Goal: Information Seeking & Learning: Learn about a topic

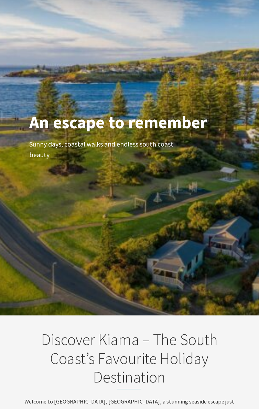
scroll to position [255, 264]
click at [228, 268] on div "An escape to remember Sunny days, coastal walks and endless south coast beauty" at bounding box center [129, 142] width 259 height 348
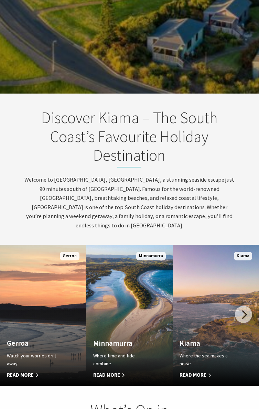
scroll to position [254, 0]
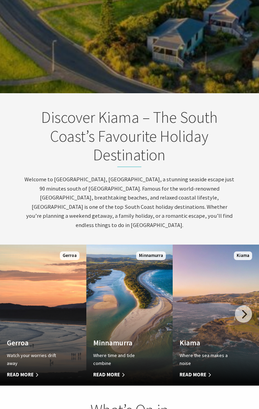
click at [247, 278] on link "Custom Image Used Kiama Where the sea makes a noise Read More Kiama" at bounding box center [216, 315] width 86 height 141
click at [247, 267] on link "Custom Image Used [GEOGRAPHIC_DATA] Where the sea makes a noise Read More [GEOG…" at bounding box center [216, 315] width 86 height 141
click at [247, 251] on span "Kiama" at bounding box center [243, 255] width 18 height 9
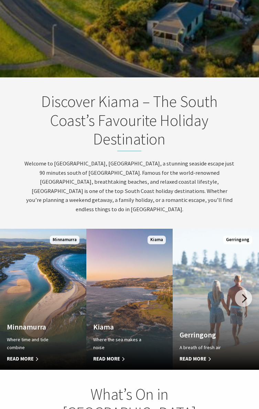
scroll to position [234, 0]
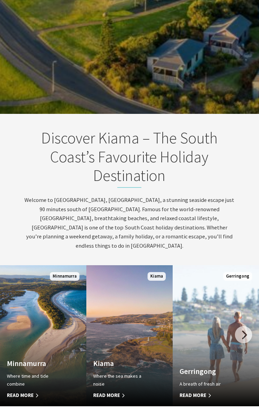
click at [254, 304] on link "Custom Image Used Gerringong A breath of fresh air Read More Gerringong" at bounding box center [216, 335] width 86 height 141
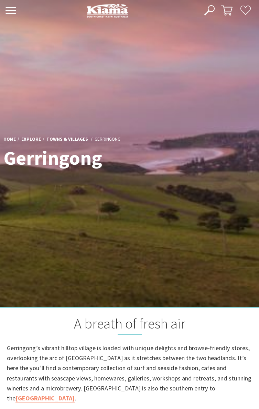
scroll to position [177, 268]
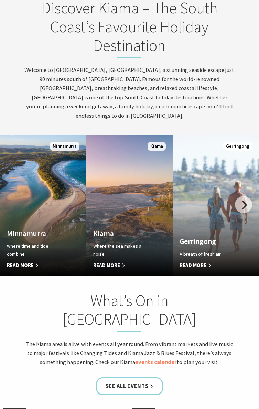
scroll to position [11, 264]
click at [107, 263] on link "Custom Image Used Kiama Where the sea makes a noise Read More Kiama" at bounding box center [129, 205] width 86 height 141
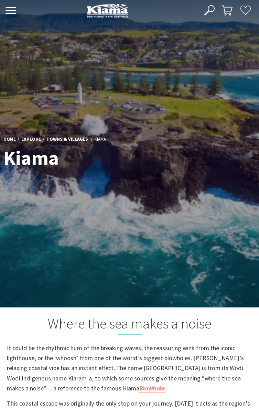
scroll to position [300, 268]
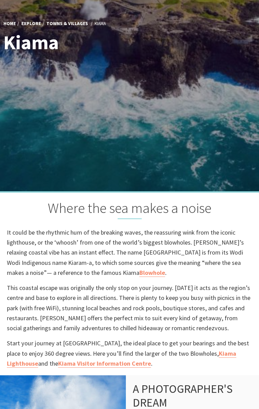
click at [226, 256] on p "It could be the rhythmic hum of the breaking waves, the reassuring wink from th…" at bounding box center [129, 252] width 245 height 50
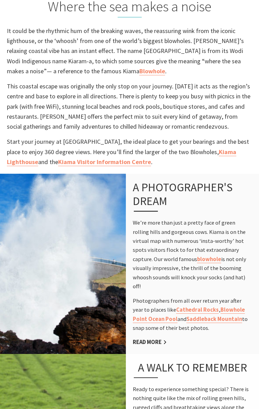
scroll to position [317, 0]
click at [228, 265] on p "We’re more than just a pretty face of green rolling hills and gorgeous cows. Ki…" at bounding box center [192, 254] width 119 height 73
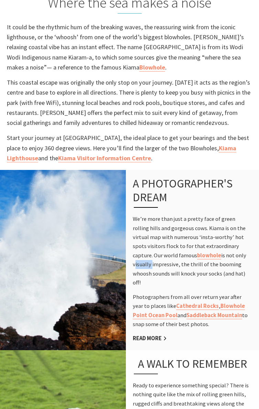
scroll to position [326, 0]
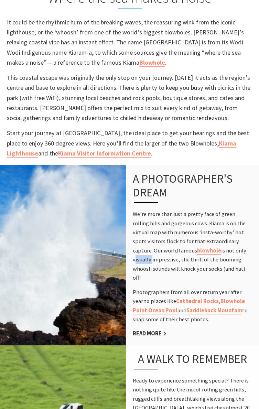
click at [237, 197] on h3 "A photographer's dream" at bounding box center [186, 187] width 107 height 31
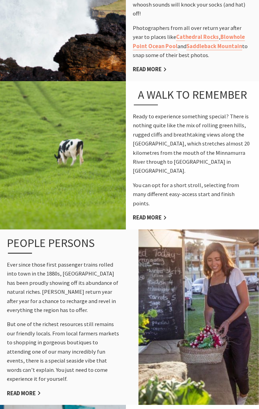
scroll to position [592, 0]
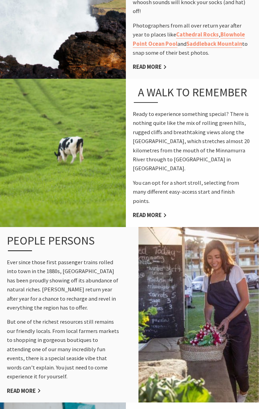
click at [247, 246] on img at bounding box center [198, 314] width 121 height 177
click at [247, 236] on img at bounding box center [198, 314] width 121 height 177
click at [247, 226] on img at bounding box center [198, 314] width 121 height 177
click at [246, 226] on img at bounding box center [198, 314] width 121 height 177
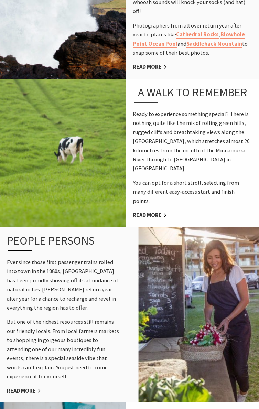
click at [247, 226] on img at bounding box center [198, 314] width 121 height 177
click at [239, 264] on img at bounding box center [198, 314] width 121 height 177
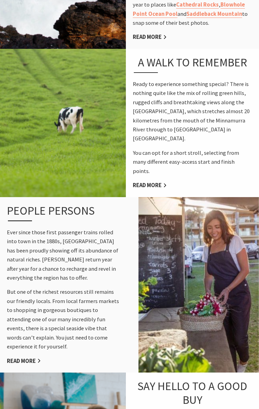
click at [246, 196] on img at bounding box center [198, 284] width 121 height 177
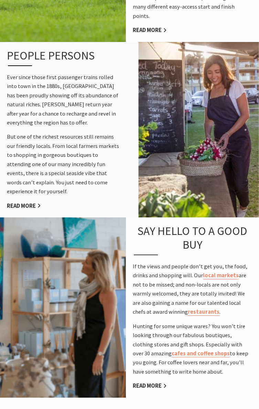
scroll to position [778, 0]
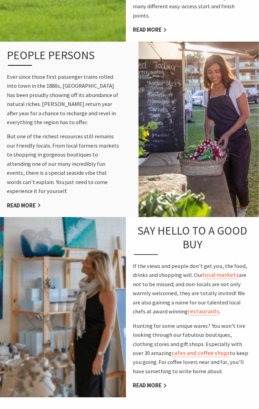
click at [247, 322] on p "Hunting for some unique wares? You won’t tire looking through our fabulous bout…" at bounding box center [192, 349] width 119 height 55
click at [246, 285] on div "Say hello to a good buy If the views and people don’t get you, the food, drinks…" at bounding box center [192, 307] width 133 height 180
click at [245, 276] on p "If the views and people don’t get you, the food, drinks and shopping will. Our …" at bounding box center [192, 289] width 119 height 55
click at [243, 266] on p "If the views and people don’t get you, the food, drinks and shopping will. Our …" at bounding box center [192, 289] width 119 height 55
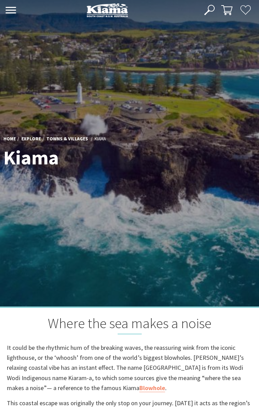
scroll to position [0, 0]
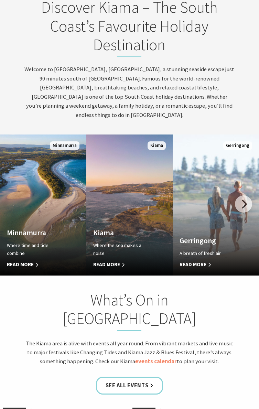
scroll to position [11, 264]
click at [238, 306] on div "What’s On in [GEOGRAPHIC_DATA] The Kiama area is alive with events all year rou…" at bounding box center [129, 334] width 259 height 86
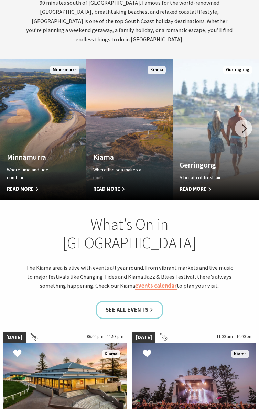
scroll to position [260, 264]
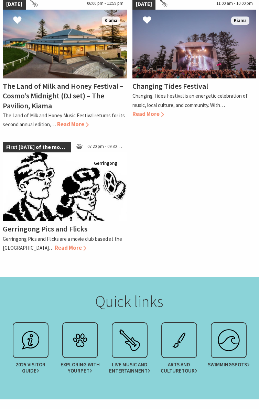
click at [242, 293] on div "Quick links" at bounding box center [129, 305] width 259 height 27
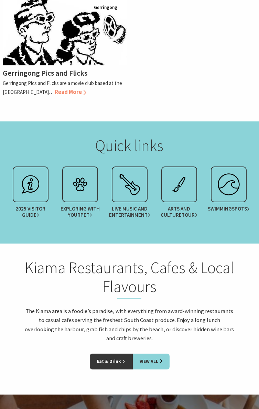
scroll to position [959, 0]
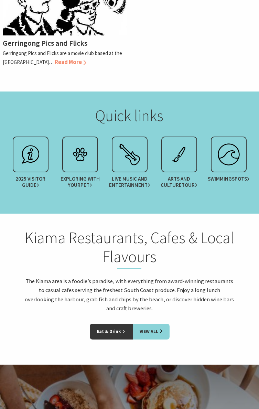
click at [254, 228] on div "Kiama Restaurants, Cafes & Local Flavours The Kiama area is a foodie’s paradise…" at bounding box center [129, 275] width 259 height 95
click at [119, 324] on link "Eat & Drink" at bounding box center [111, 332] width 43 height 16
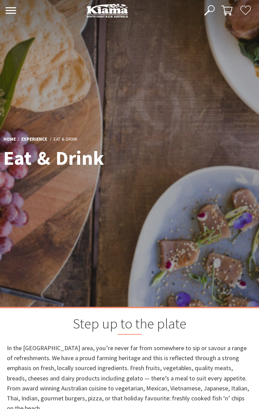
click at [237, 337] on div "Step up to the plate In the Kiama area, you’re never far from somewhere to sip …" at bounding box center [129, 371] width 259 height 129
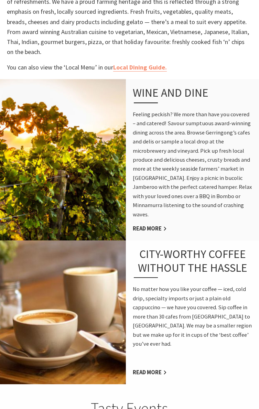
scroll to position [358, 0]
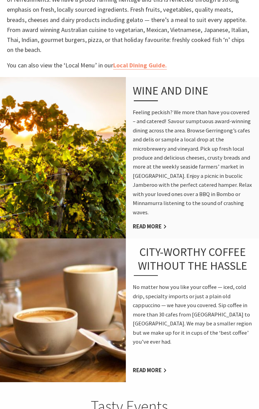
click at [239, 315] on p "No matter how you like your coffee — iced, cold drip, specialty imports or just…" at bounding box center [192, 315] width 119 height 64
click at [240, 309] on p "No matter how you like your coffee — iced, cold drip, specialty imports or just…" at bounding box center [192, 315] width 119 height 64
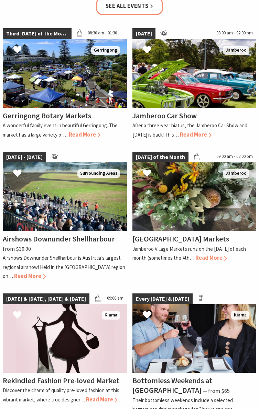
scroll to position [790, 0]
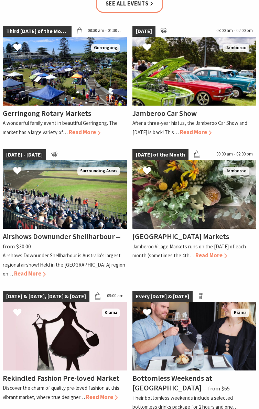
click at [238, 325] on img at bounding box center [194, 336] width 124 height 69
click at [237, 310] on img at bounding box center [194, 336] width 124 height 69
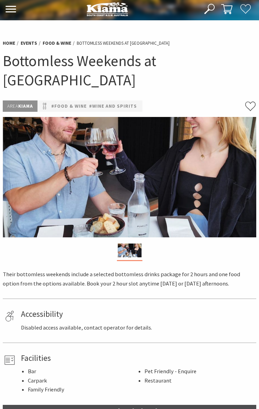
scroll to position [1, 0]
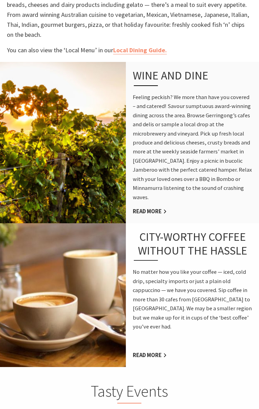
scroll to position [376, 0]
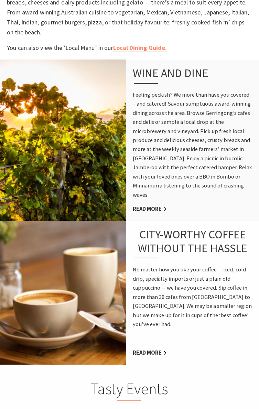
click at [150, 349] on link "Read More" at bounding box center [150, 353] width 34 height 8
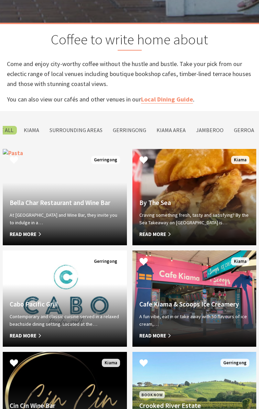
scroll to position [290, 0]
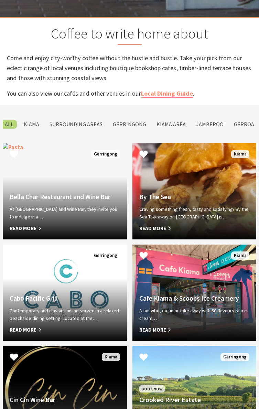
click at [246, 296] on h4 "Cafe Kiama & Scoops Ice Creamery" at bounding box center [194, 298] width 110 height 8
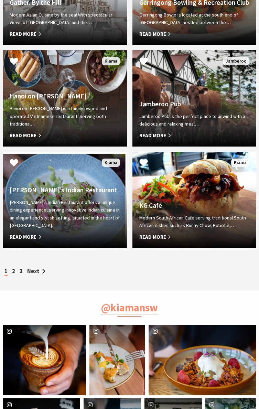
scroll to position [992, 0]
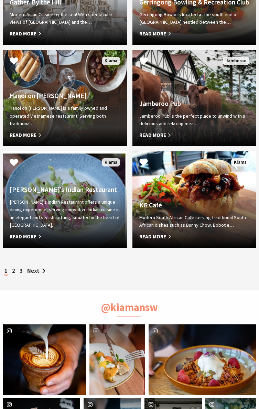
click at [40, 273] on link "Next" at bounding box center [36, 270] width 18 height 7
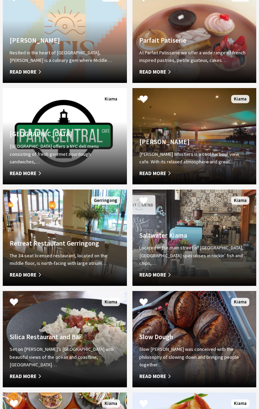
scroll to position [758, 0]
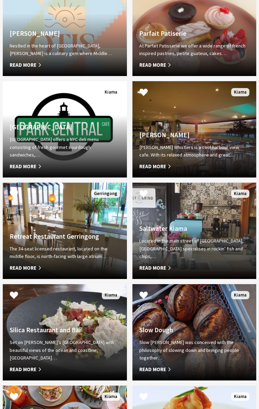
click at [254, 247] on div "Saltwater Kiama Located in the main street of Kiama, Saltwater specialises in r…" at bounding box center [194, 248] width 124 height 47
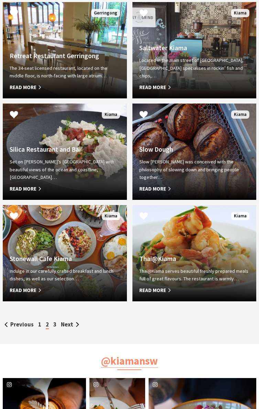
scroll to position [939, 0]
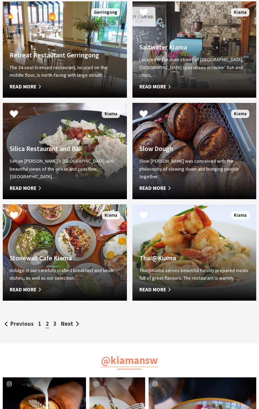
click at [70, 325] on link "Next" at bounding box center [70, 323] width 18 height 7
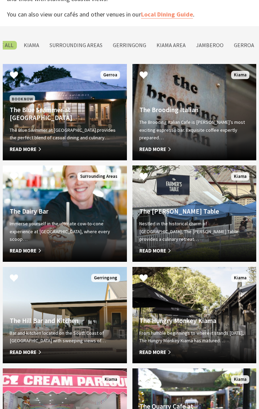
scroll to position [369, 0]
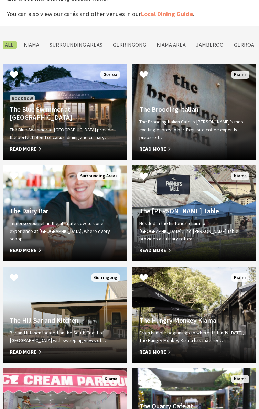
click at [239, 336] on p "From humble beginnings to where it stands today, The Hungry Monkey Kiama has ma…" at bounding box center [194, 336] width 110 height 15
click at [239, 329] on div "The Hungry Monkey Kiama From humble beginnings to where it stands today, The Hu…" at bounding box center [194, 336] width 124 height 40
click at [240, 317] on h4 "The Hungry Monkey Kiama" at bounding box center [194, 320] width 110 height 8
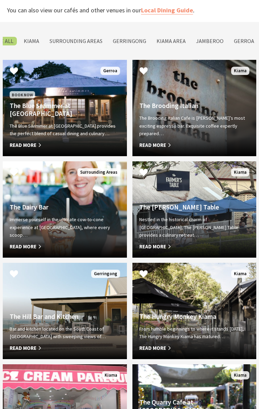
scroll to position [378, 0]
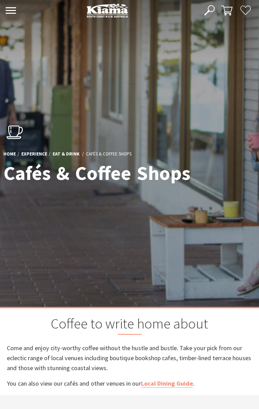
click at [68, 156] on link "Eat & Drink" at bounding box center [66, 154] width 27 height 7
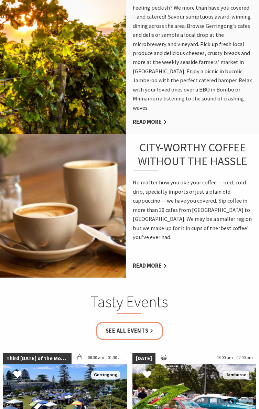
scroll to position [464, 0]
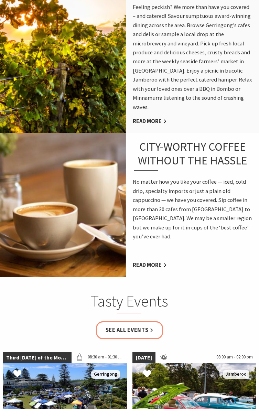
click at [148, 261] on link "Read More" at bounding box center [150, 265] width 34 height 8
